Goal: Information Seeking & Learning: Stay updated

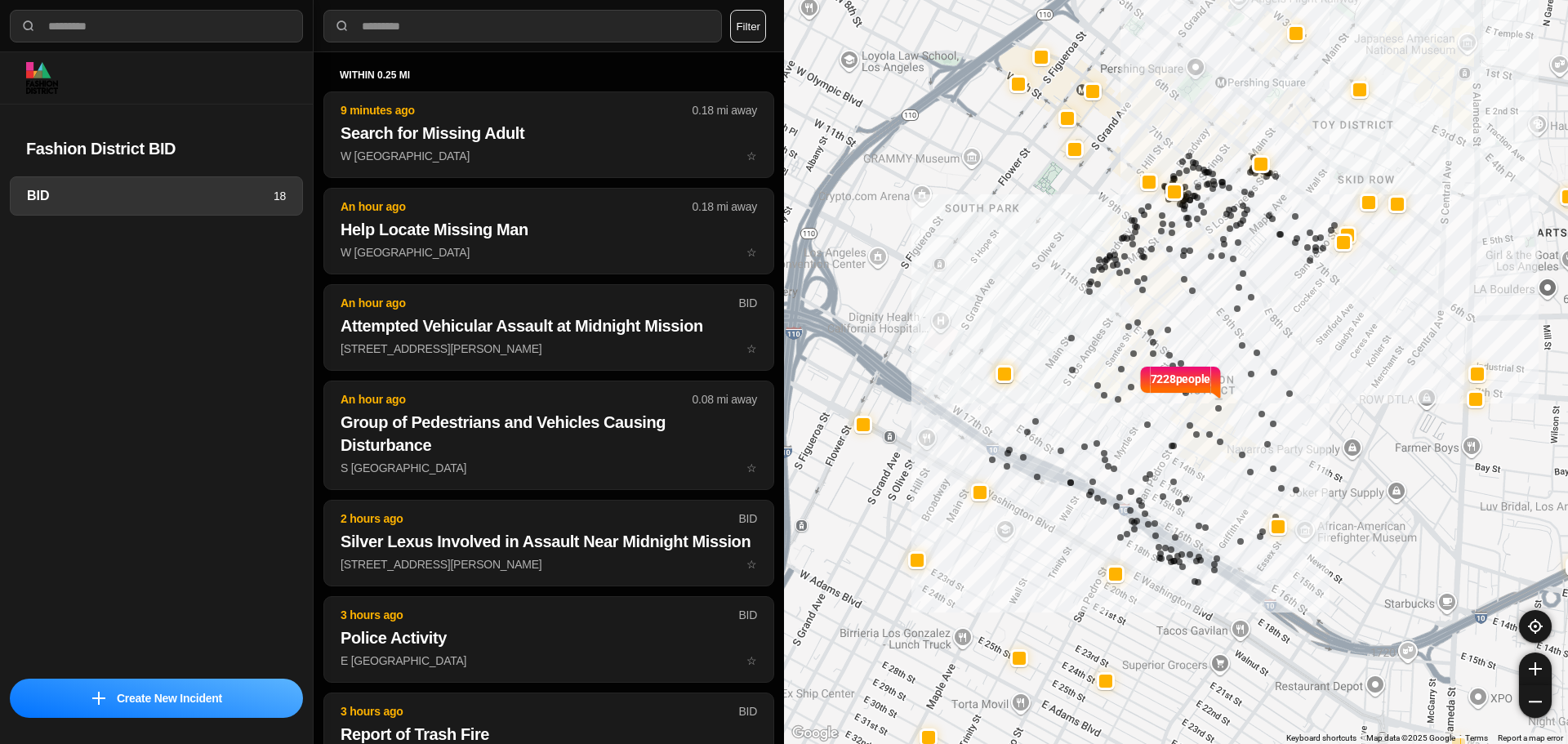
select select "*"
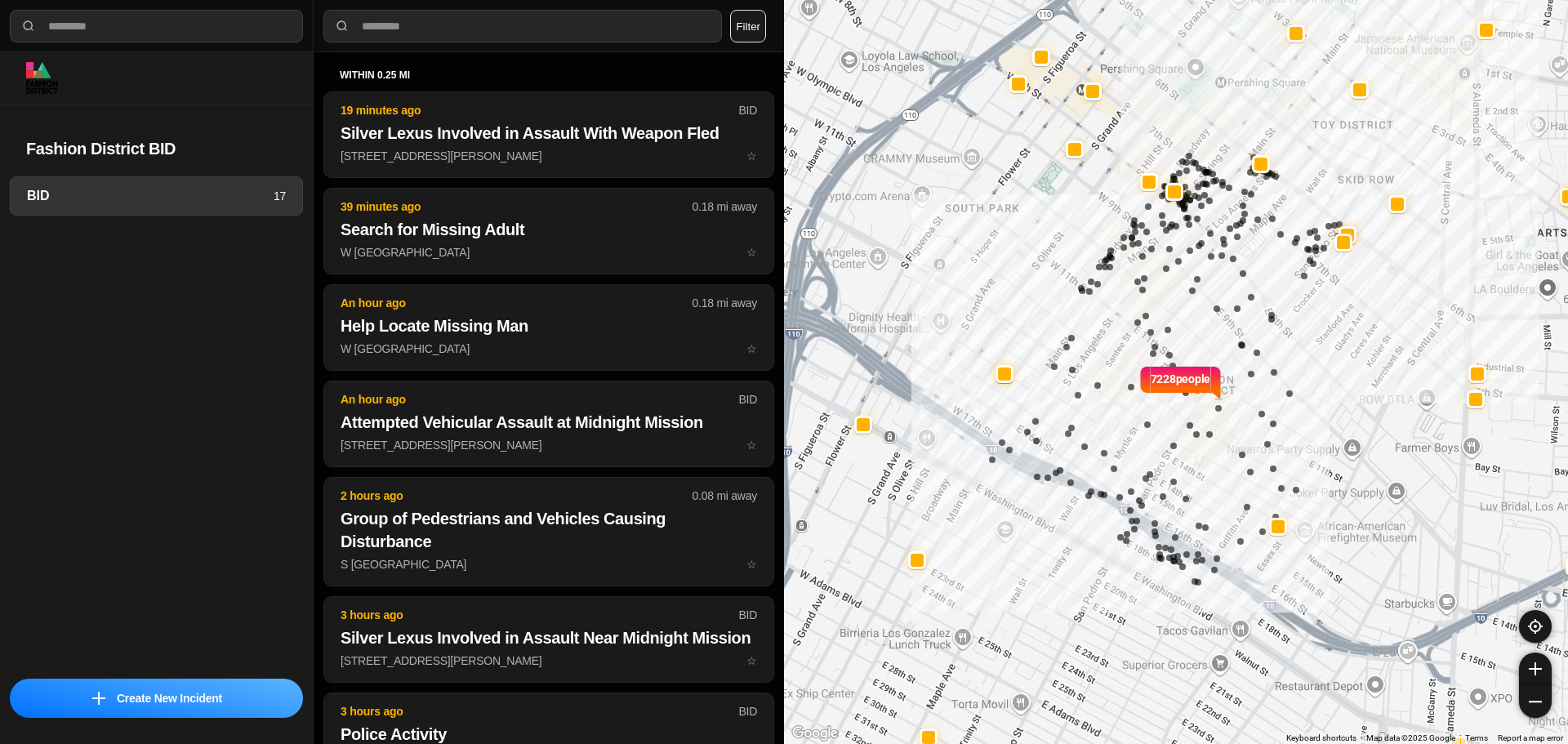
select select "*"
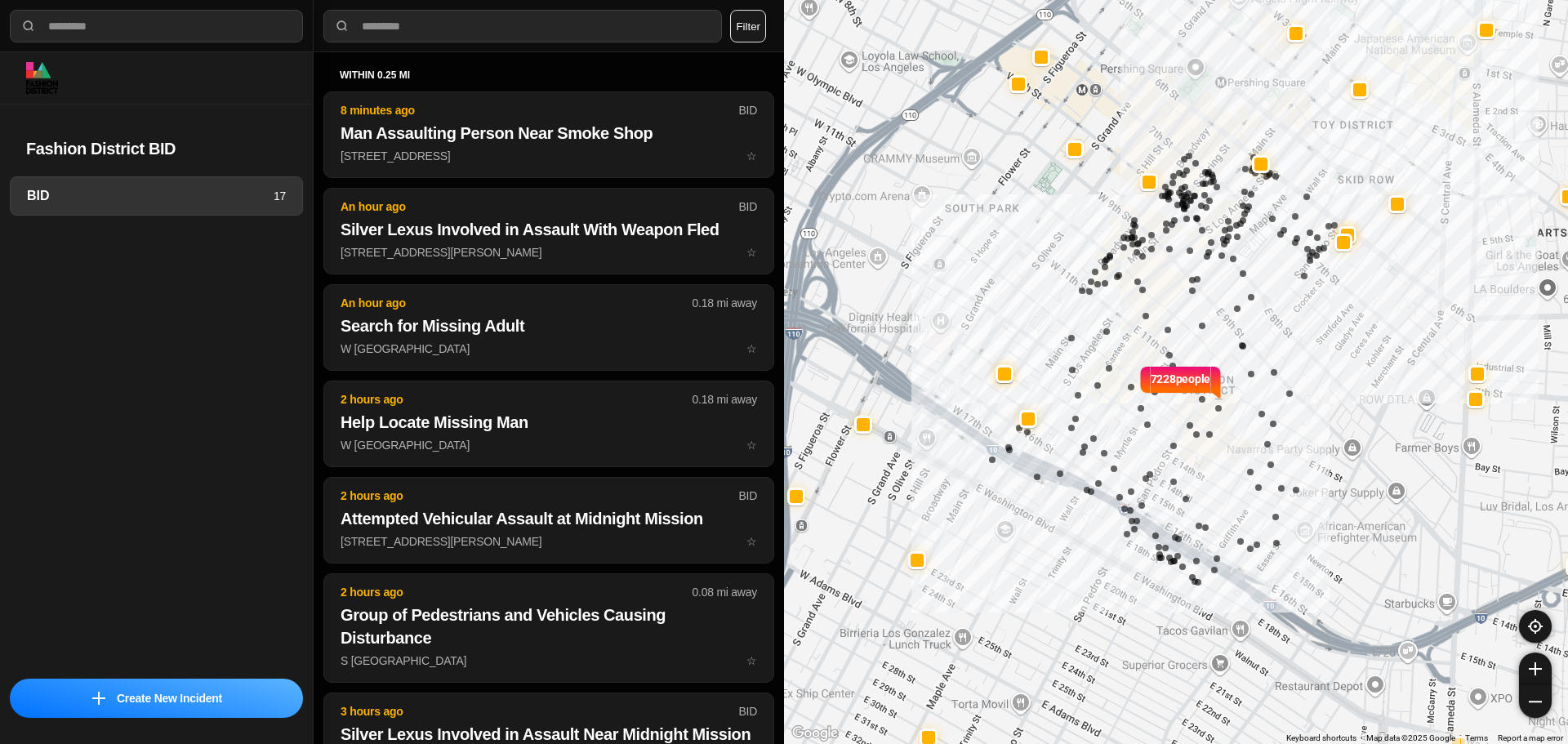
select select "*"
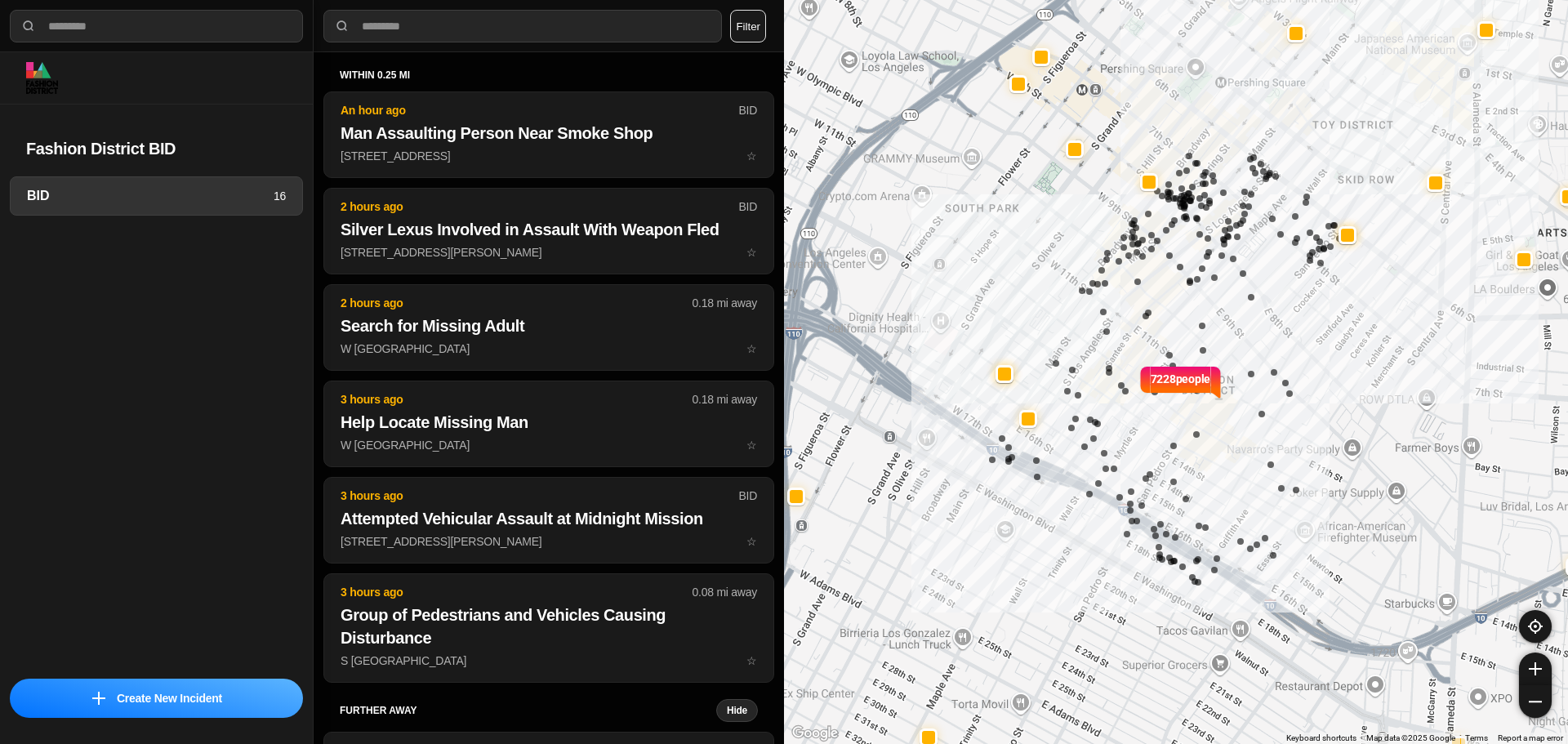
select select "*"
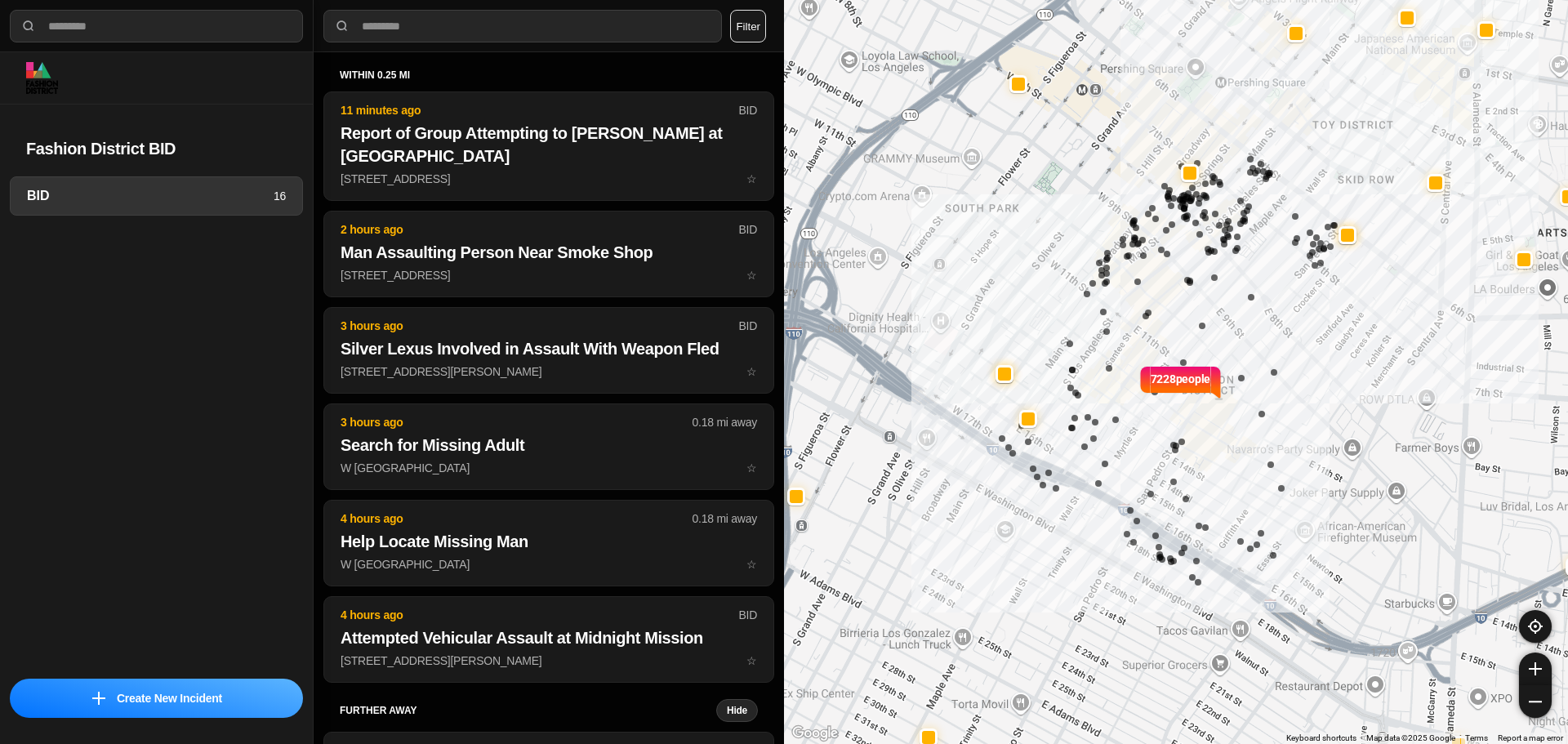
select select "*"
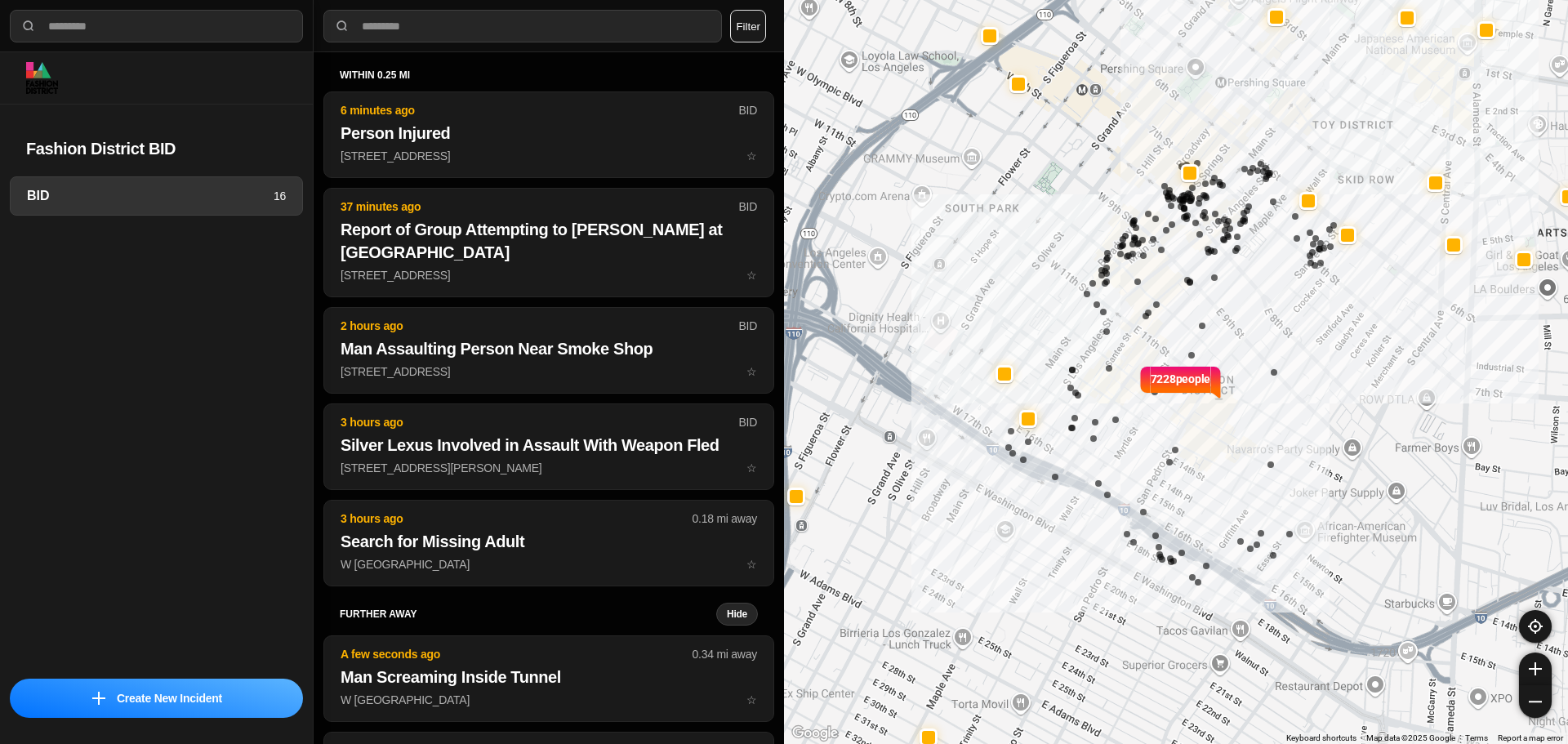
select select "*"
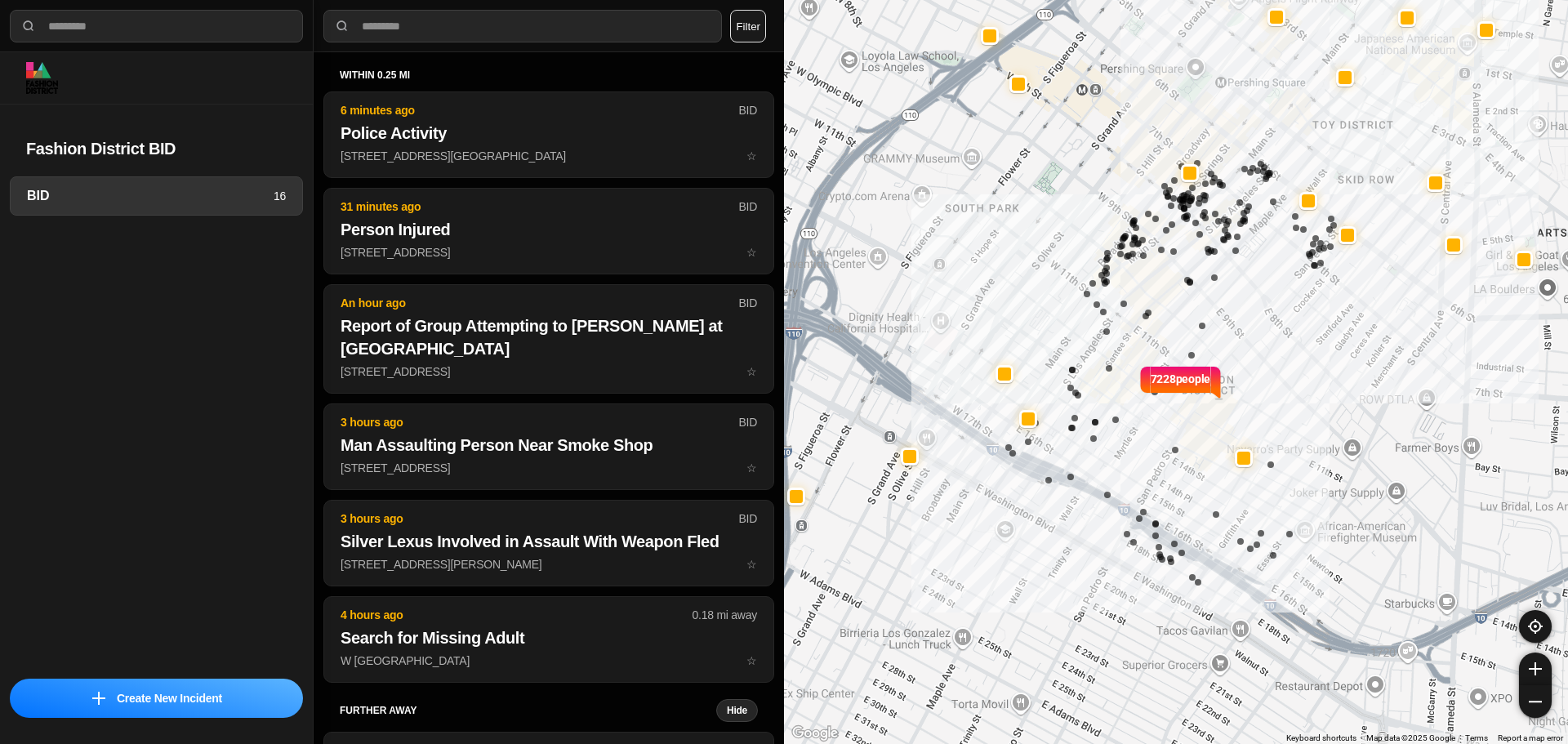
select select "*"
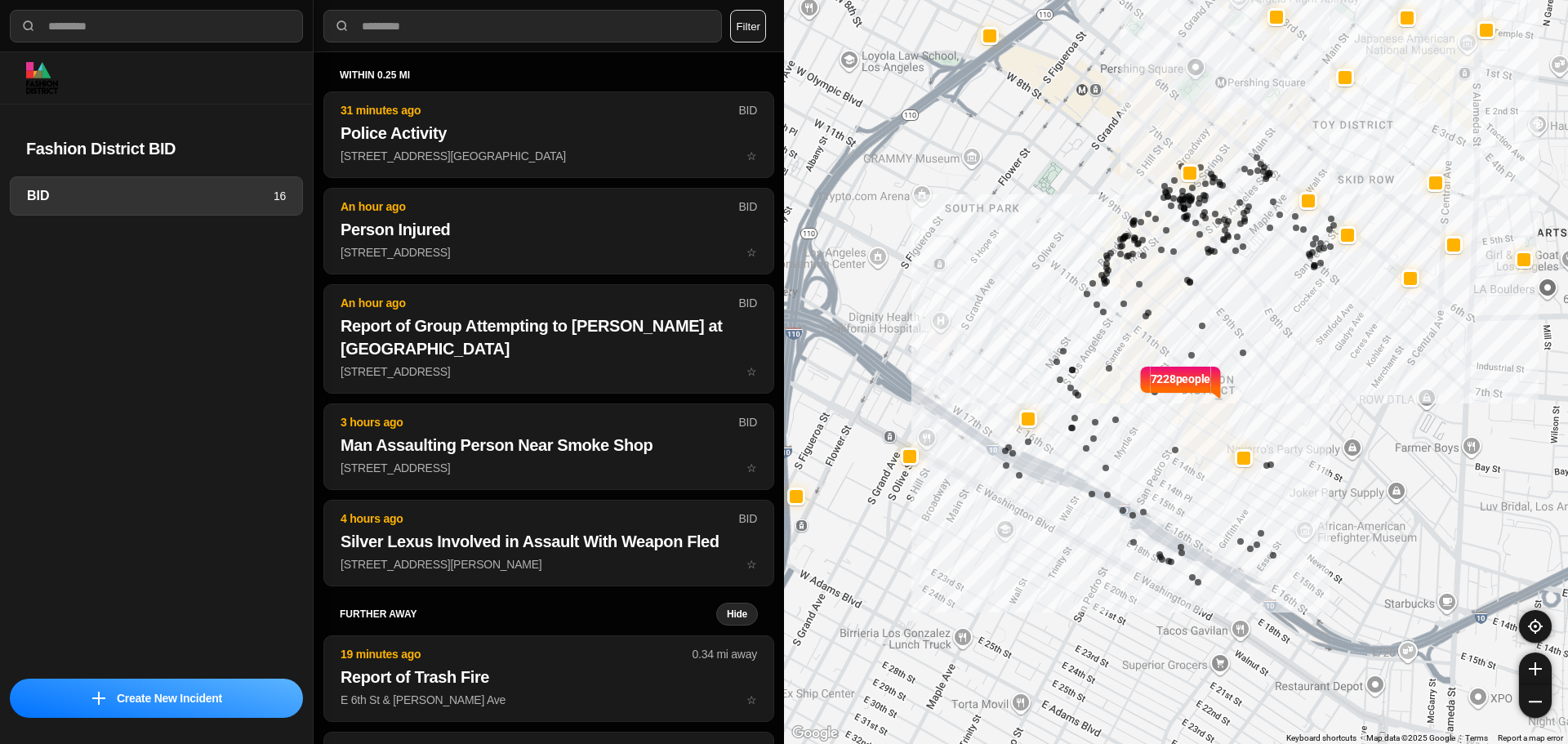
select select "*"
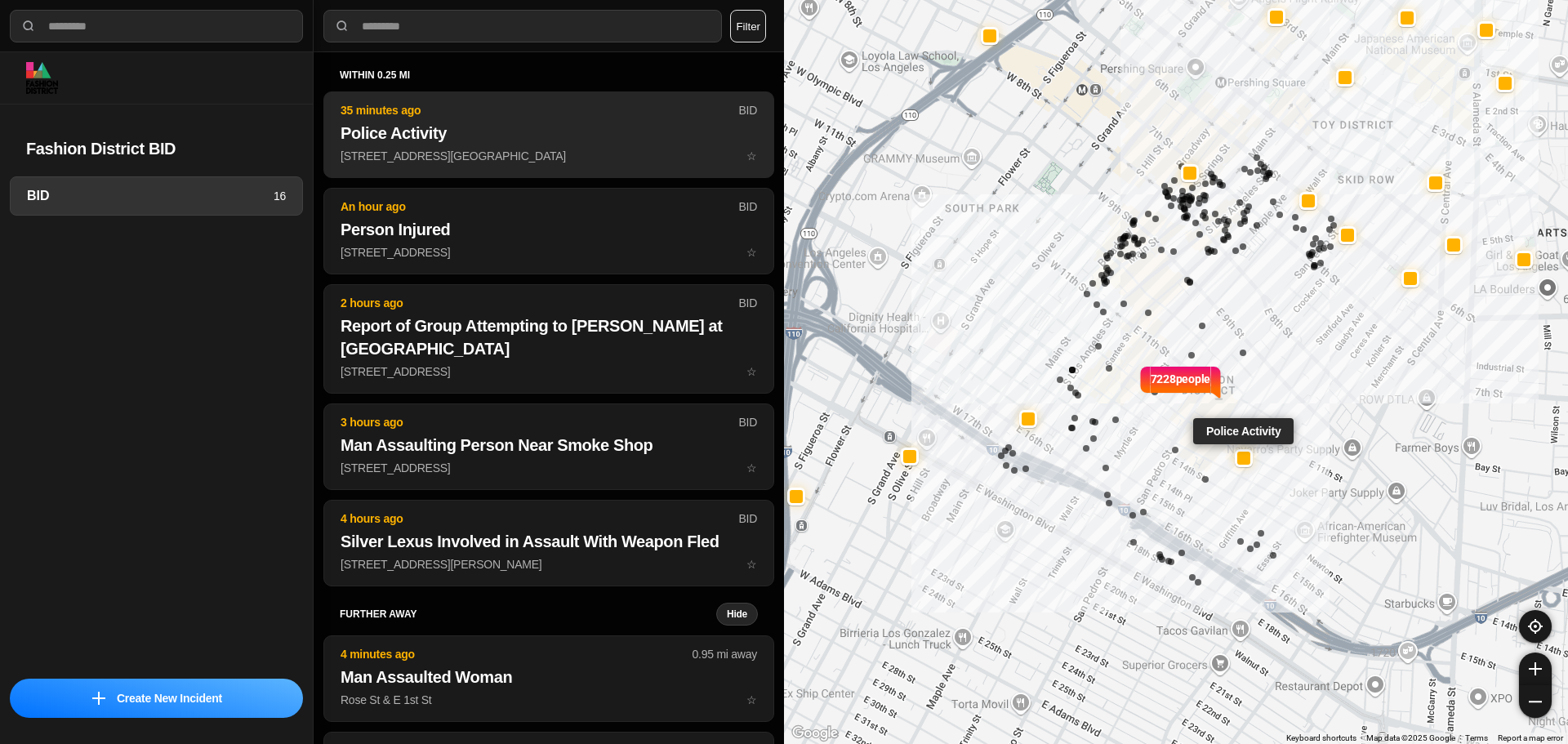
click at [433, 153] on p "E 12th St & Towne Ave ☆" at bounding box center [549, 156] width 417 height 17
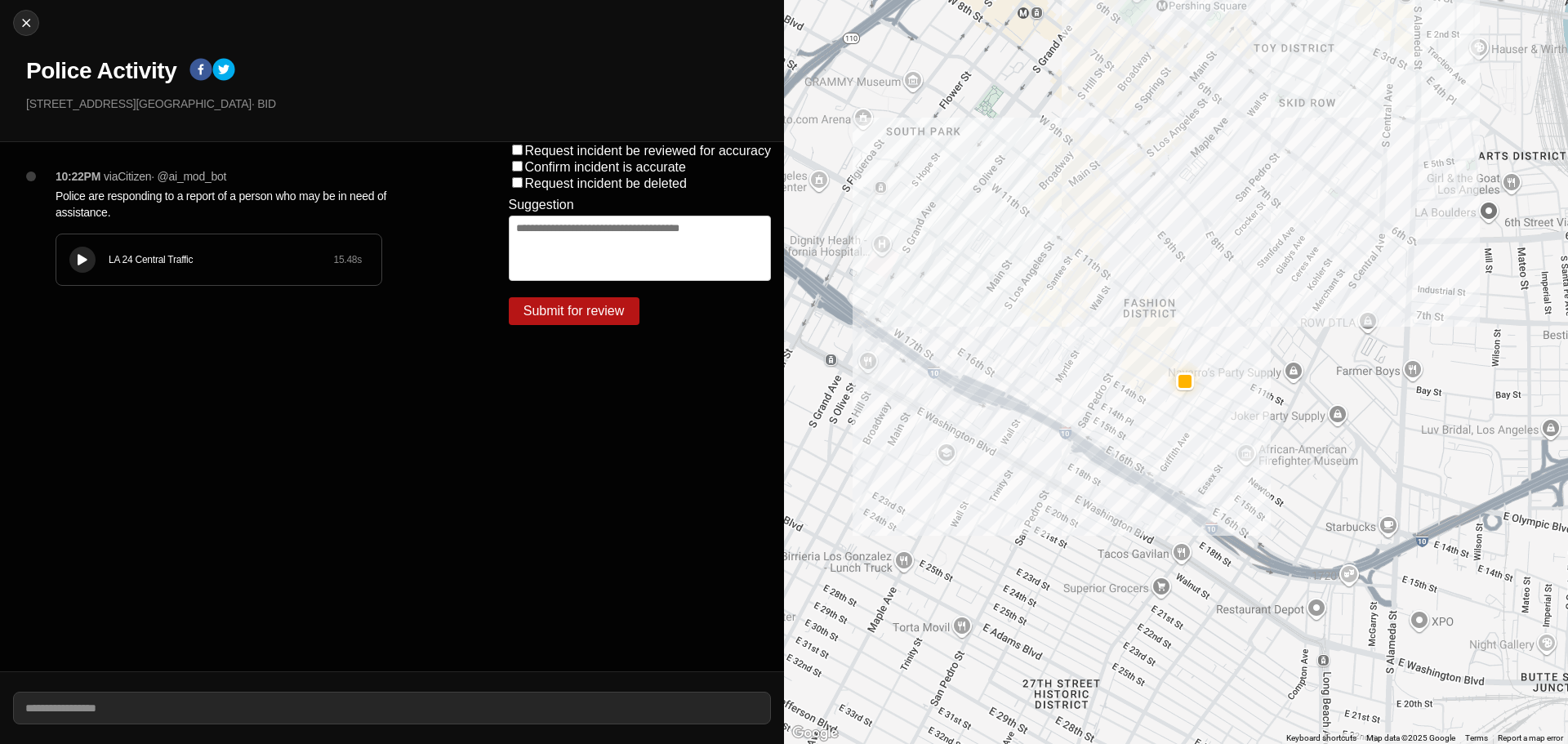
click at [344, 239] on div "LA 24 Central Traffic 15.48 s" at bounding box center [219, 260] width 325 height 51
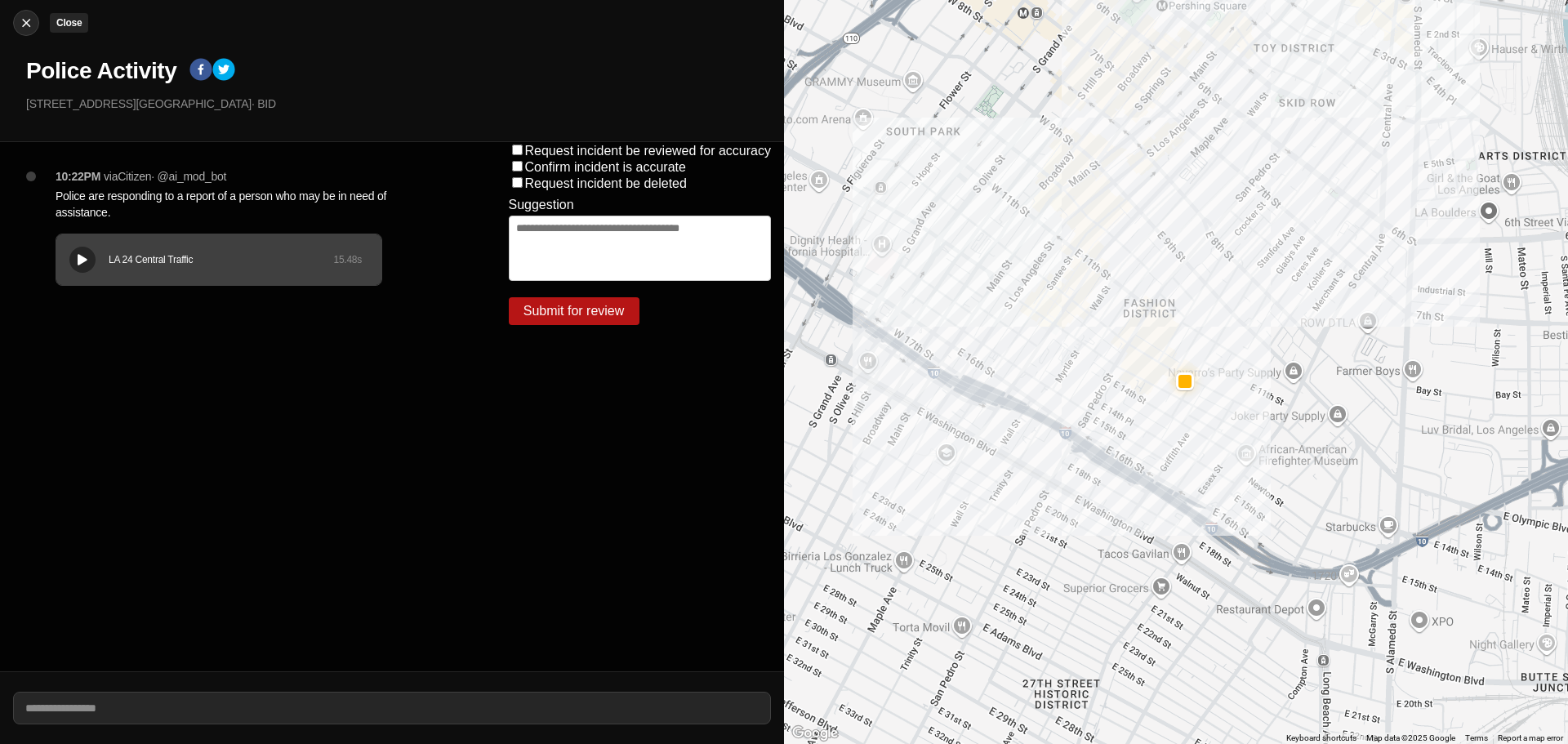
click at [27, 24] on img at bounding box center [26, 23] width 17 height 17
select select "*"
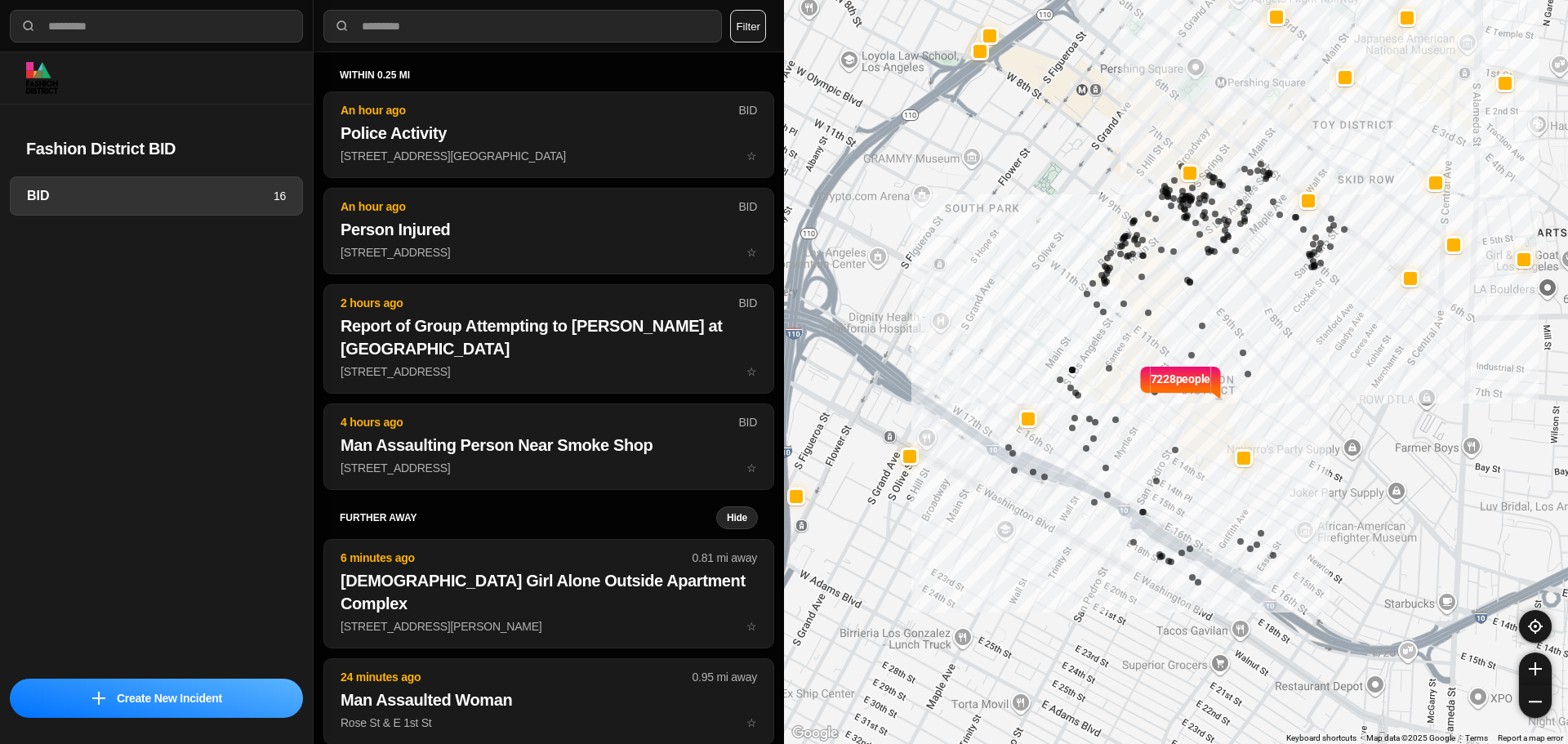
select select "*"
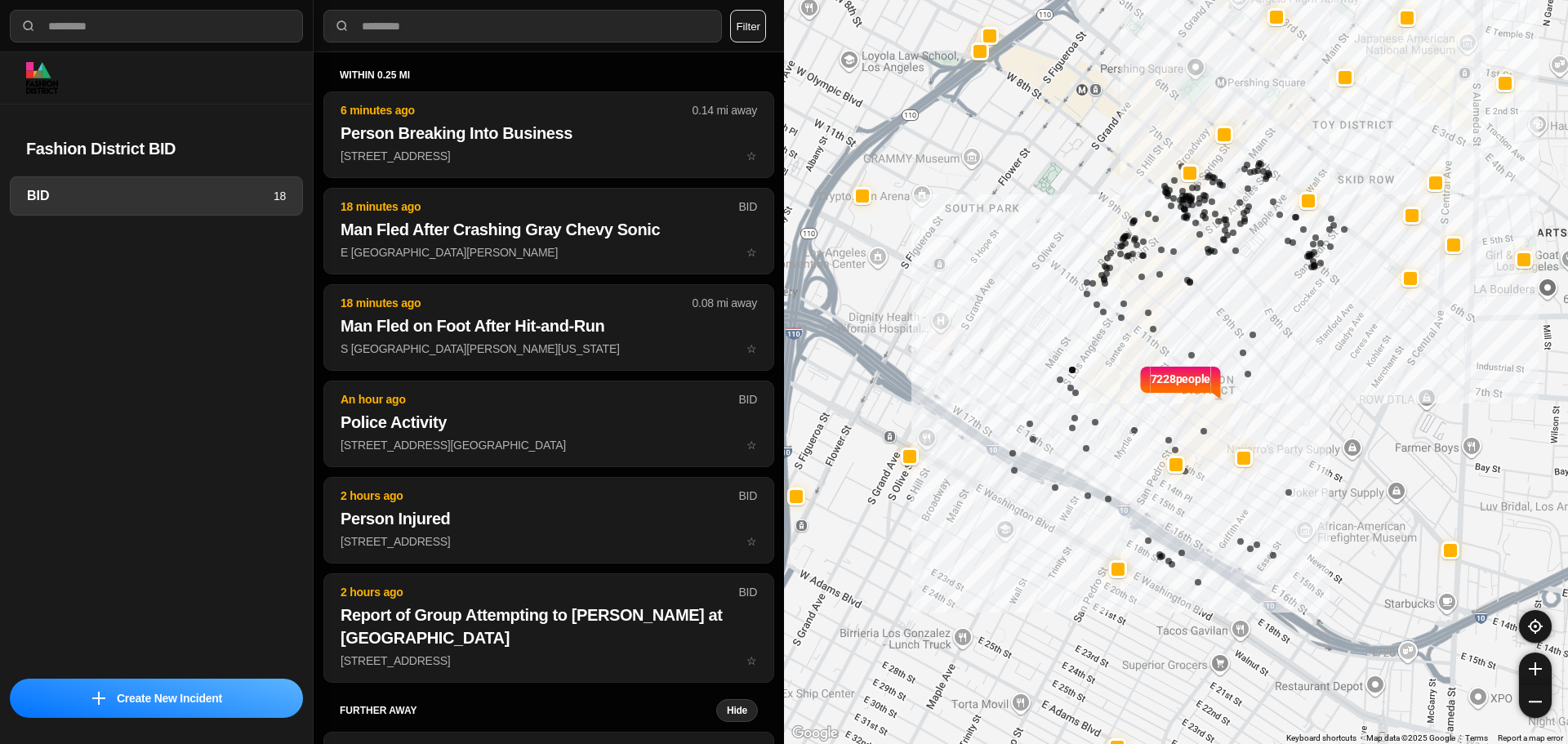
select select "*"
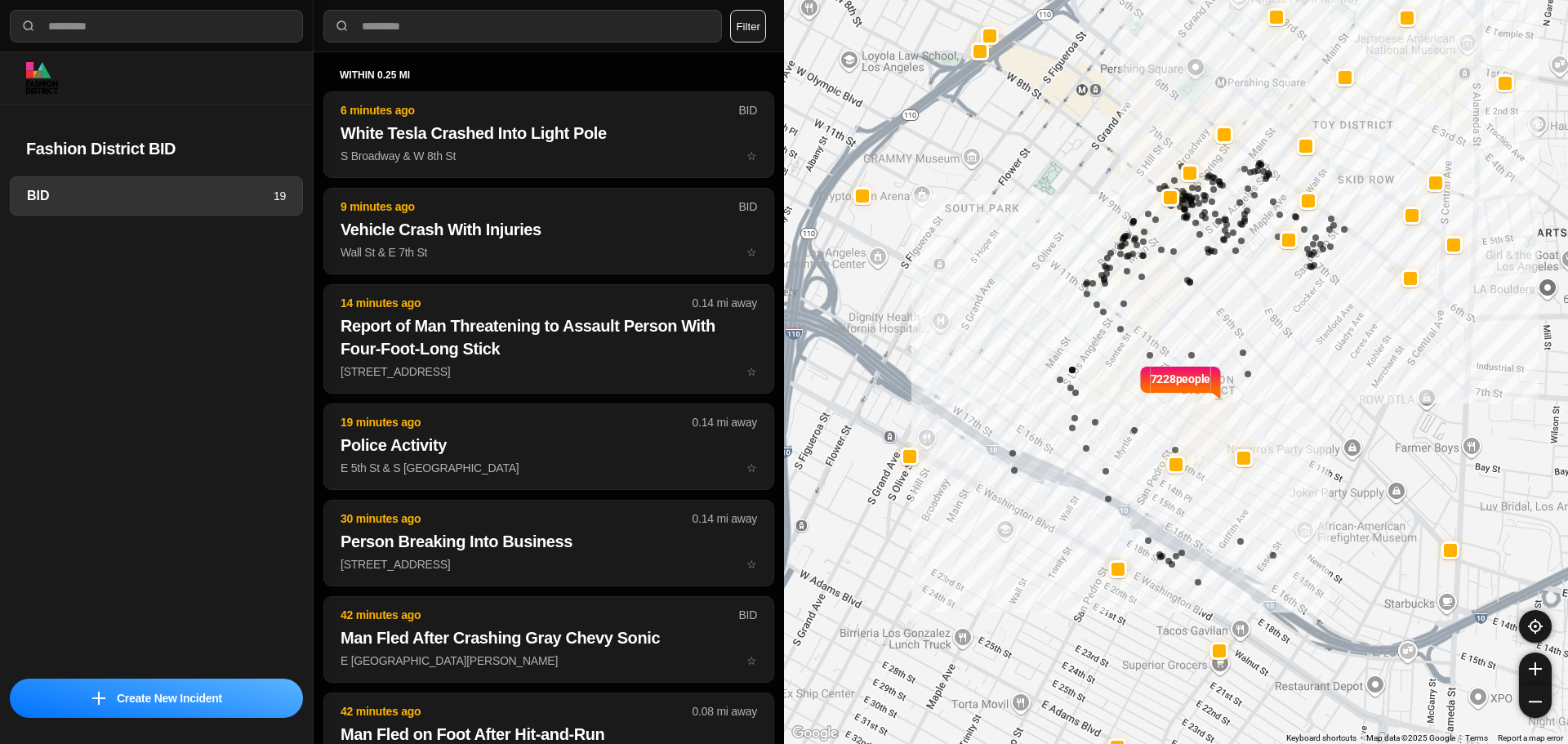
select select "*"
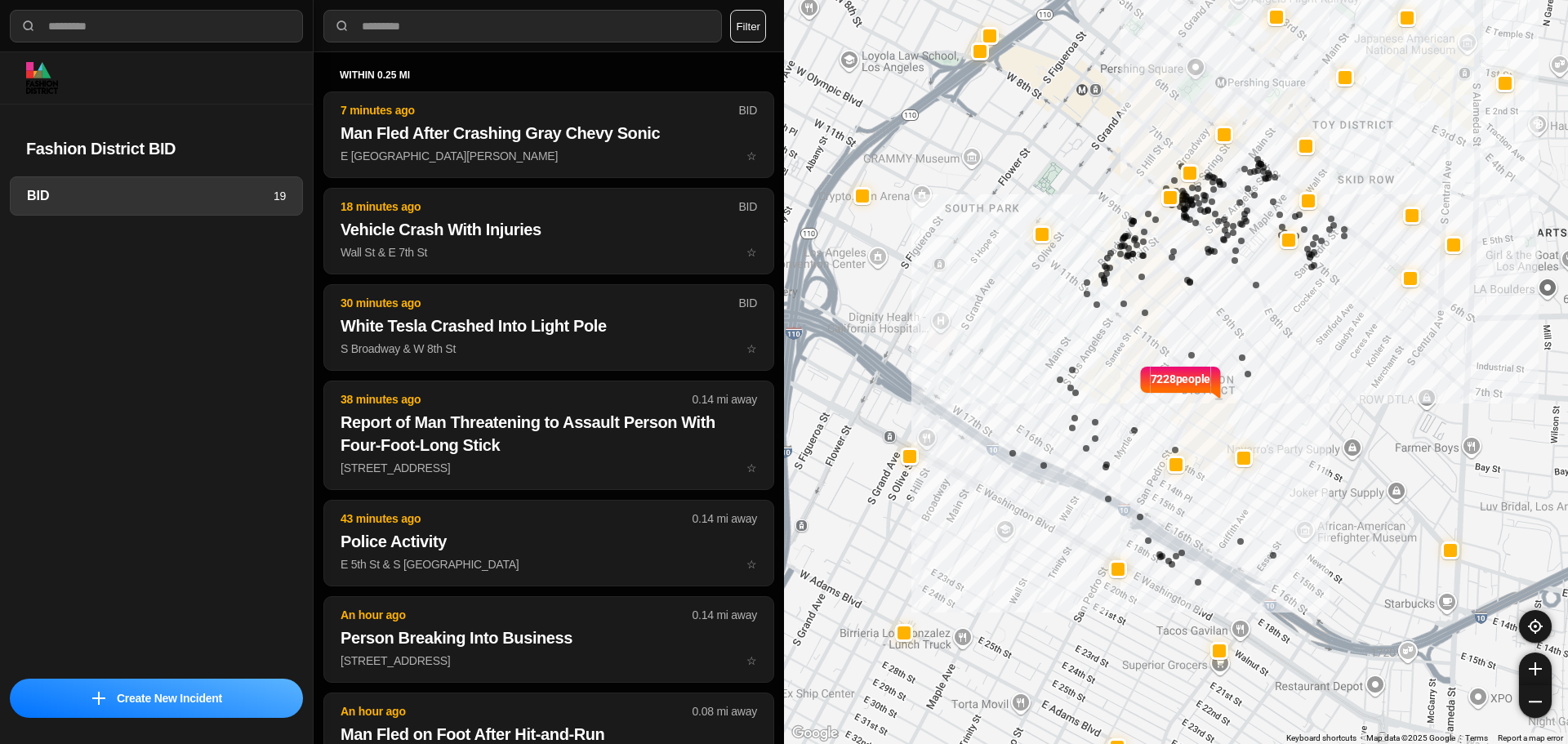
select select "*"
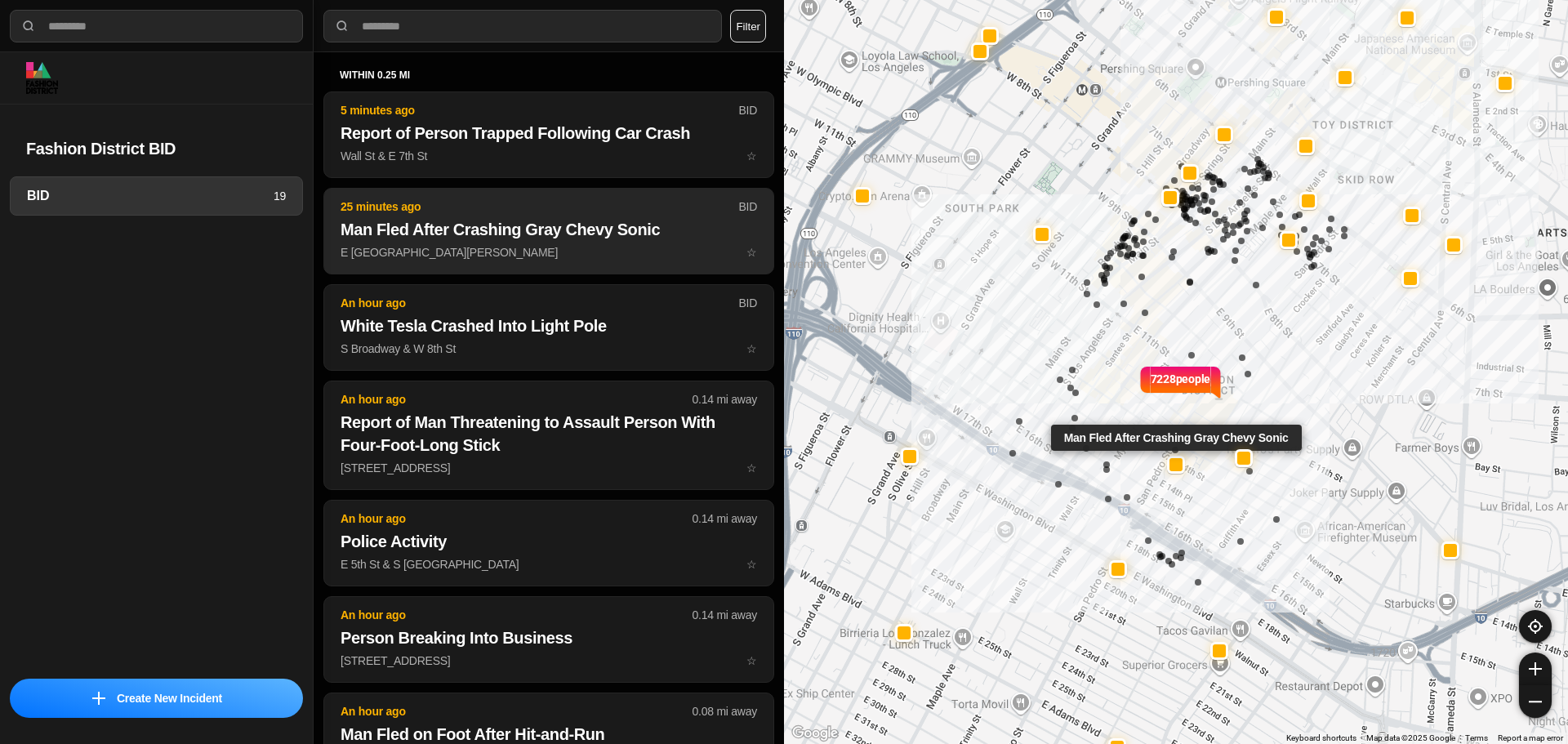
click at [545, 254] on p "E [GEOGRAPHIC_DATA][PERSON_NAME] ☆" at bounding box center [549, 252] width 417 height 17
